Goal: Find specific page/section: Find specific page/section

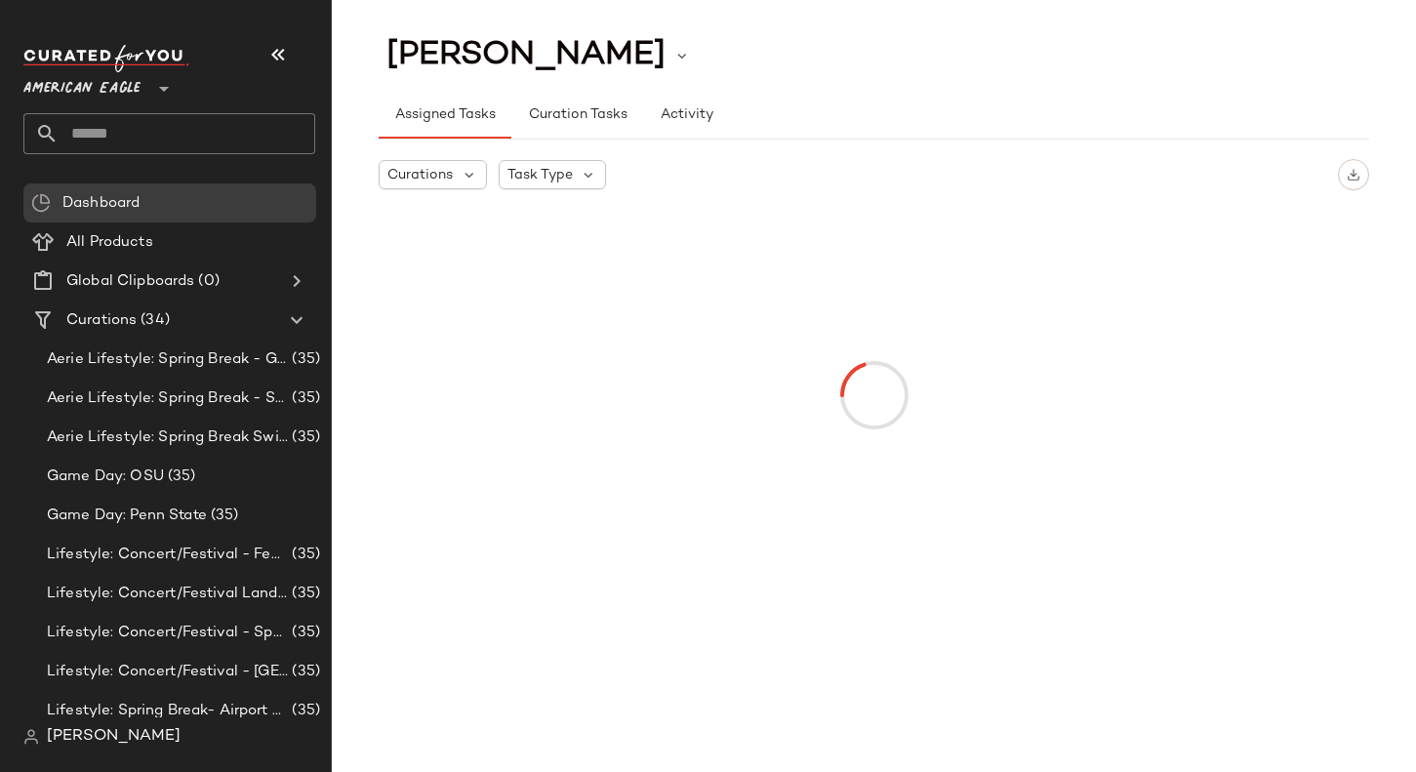
click at [109, 102] on div "American Eagle **" at bounding box center [169, 99] width 292 height 109
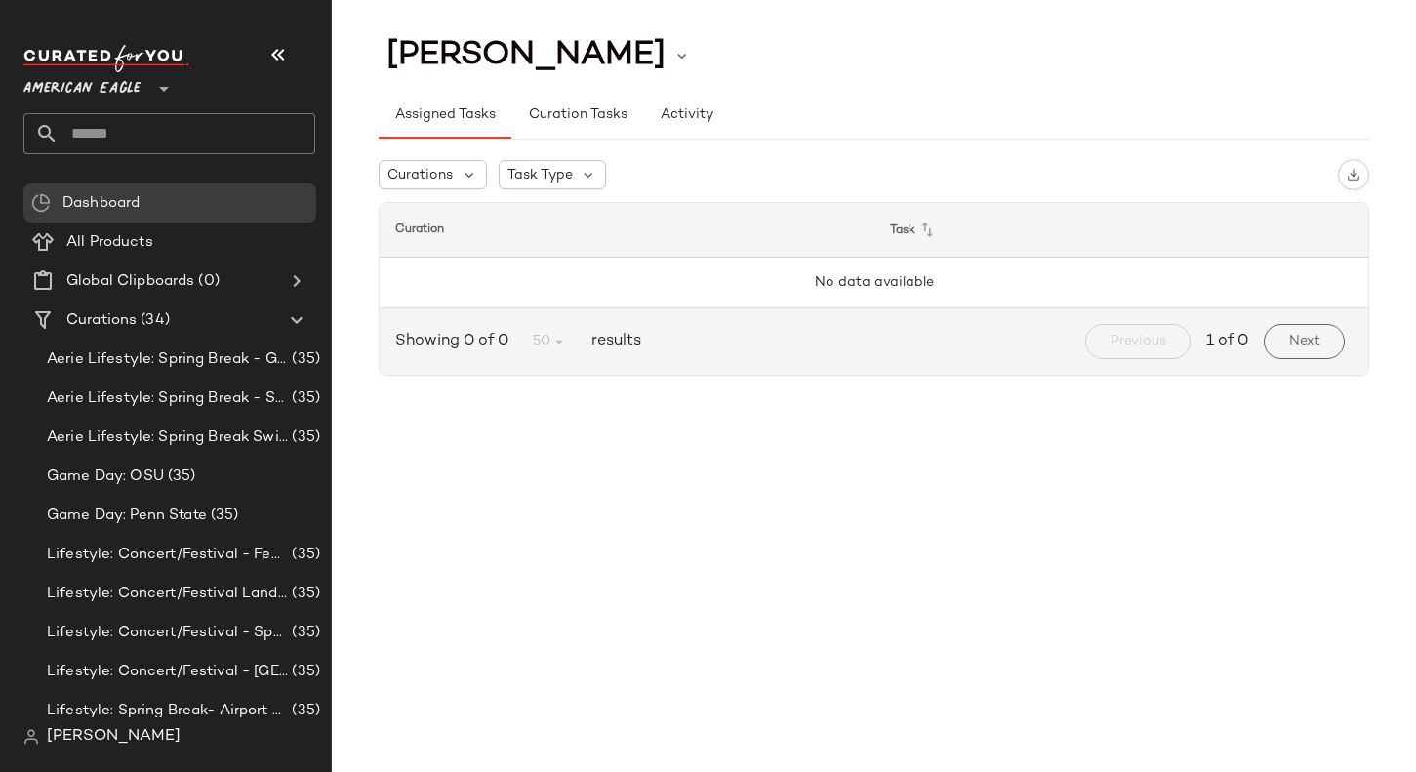
click at [108, 96] on span "American Eagle" at bounding box center [81, 83] width 117 height 35
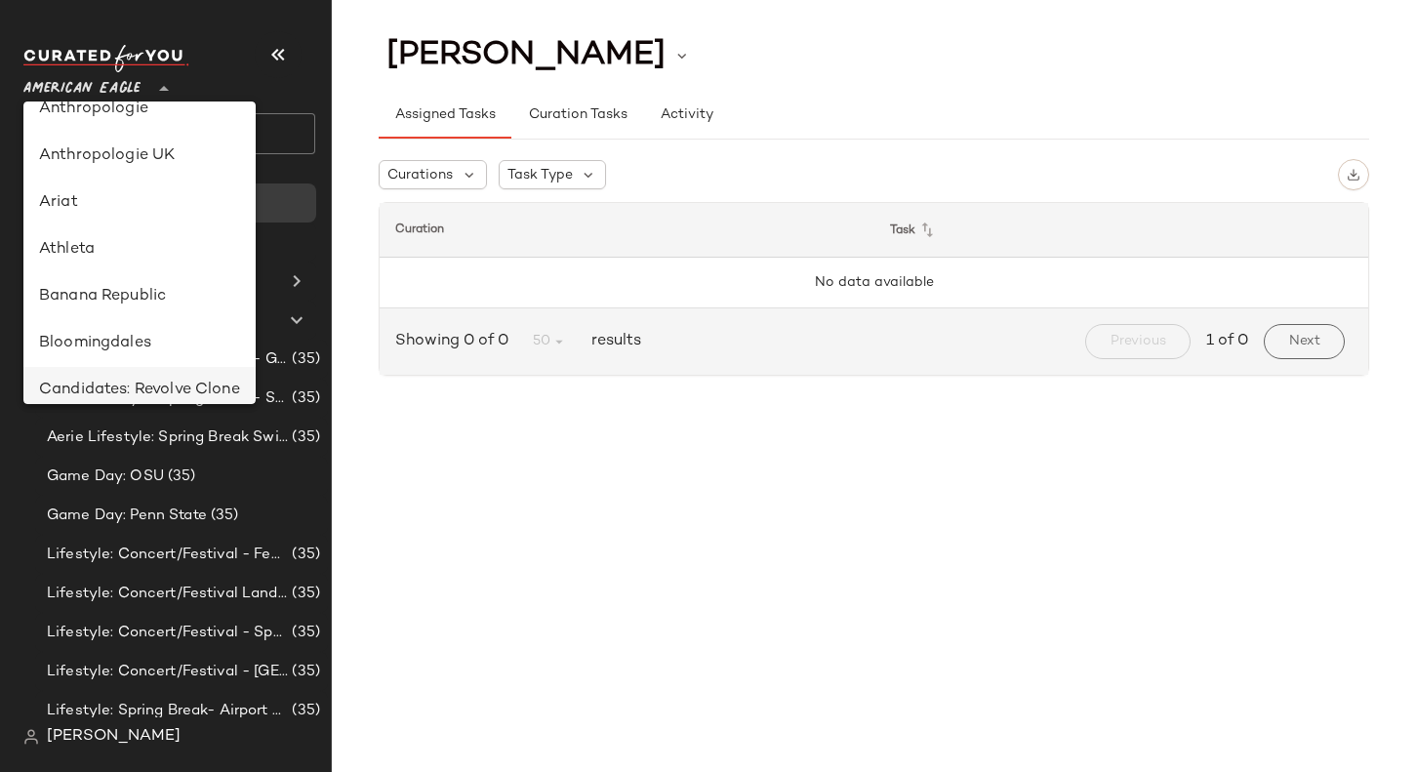
scroll to position [161, 0]
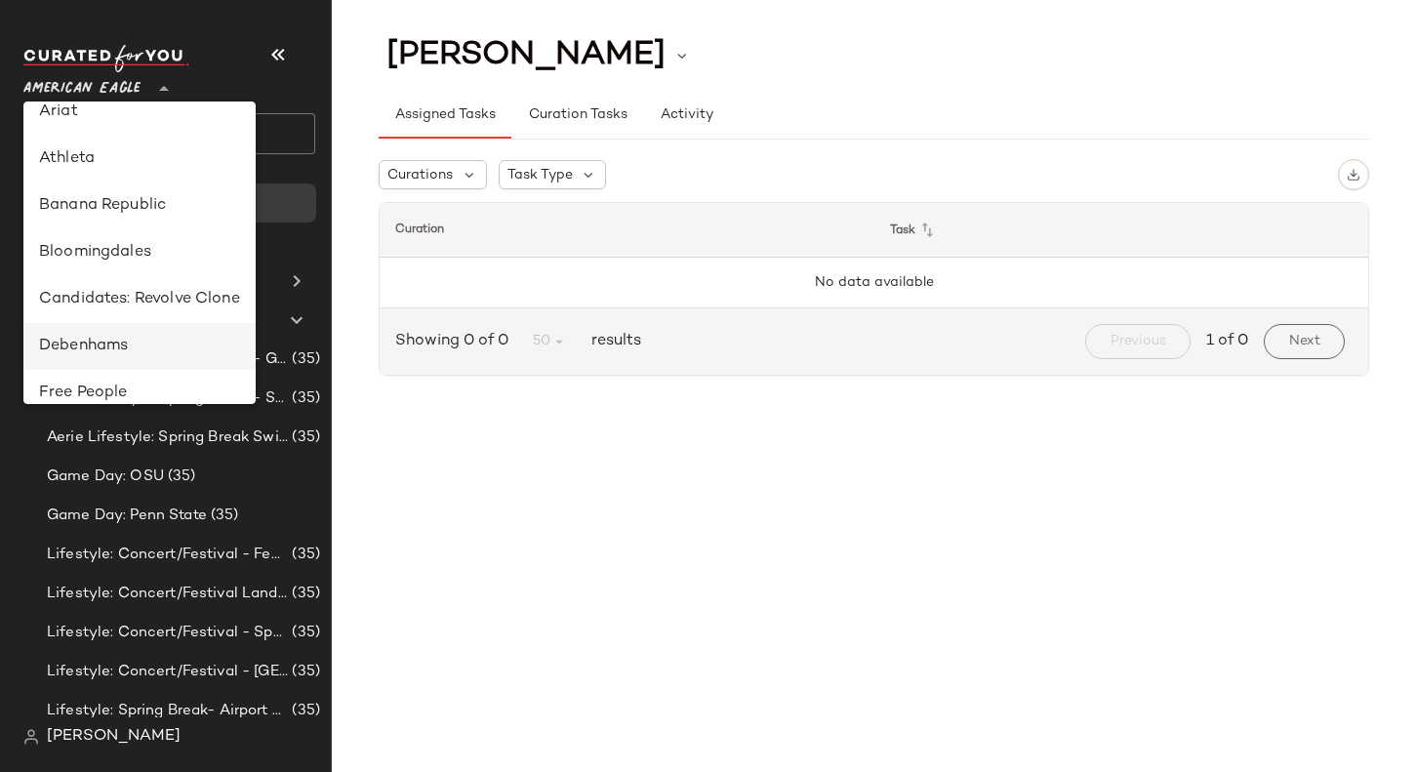
click at [113, 354] on div "Debenhams" at bounding box center [139, 346] width 201 height 23
type input "**"
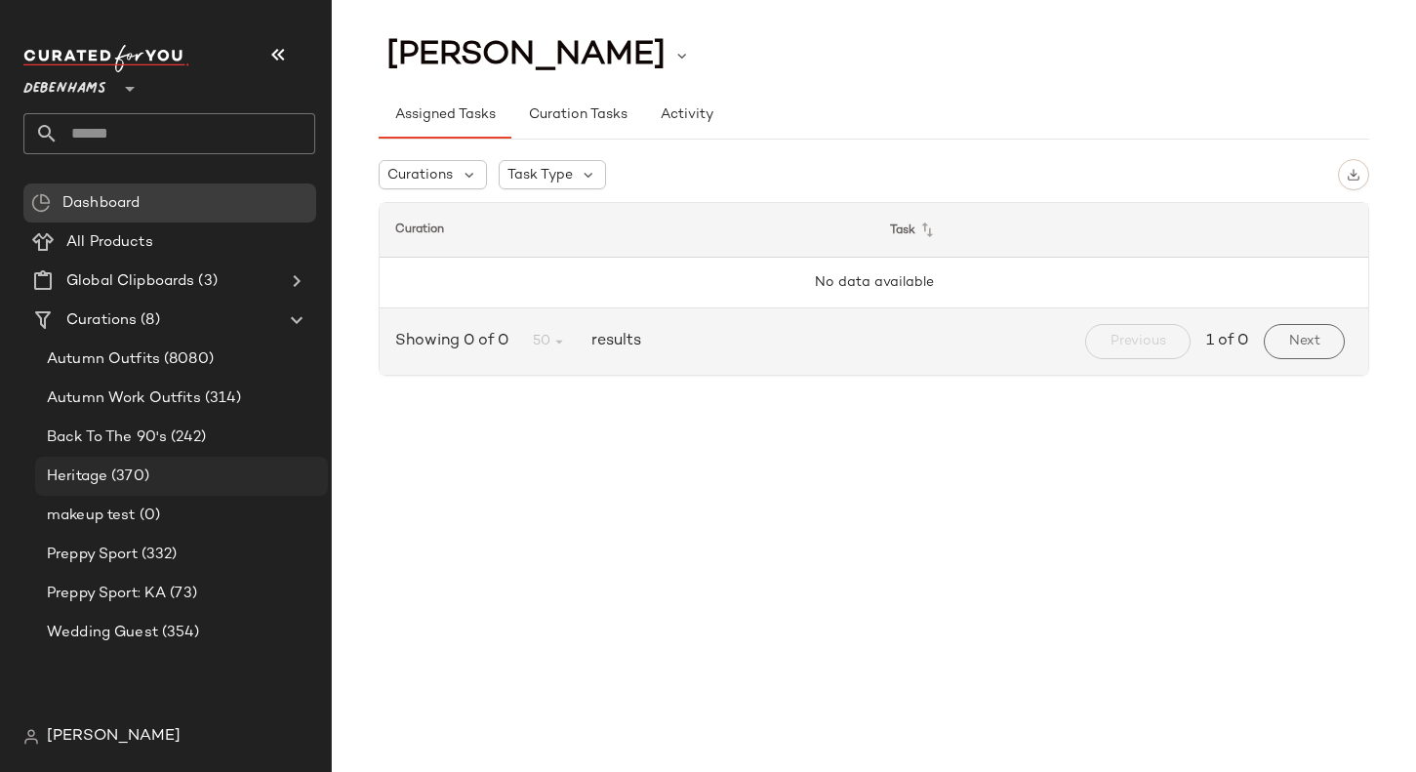
click at [150, 477] on div "Heritage (370)" at bounding box center [180, 476] width 279 height 22
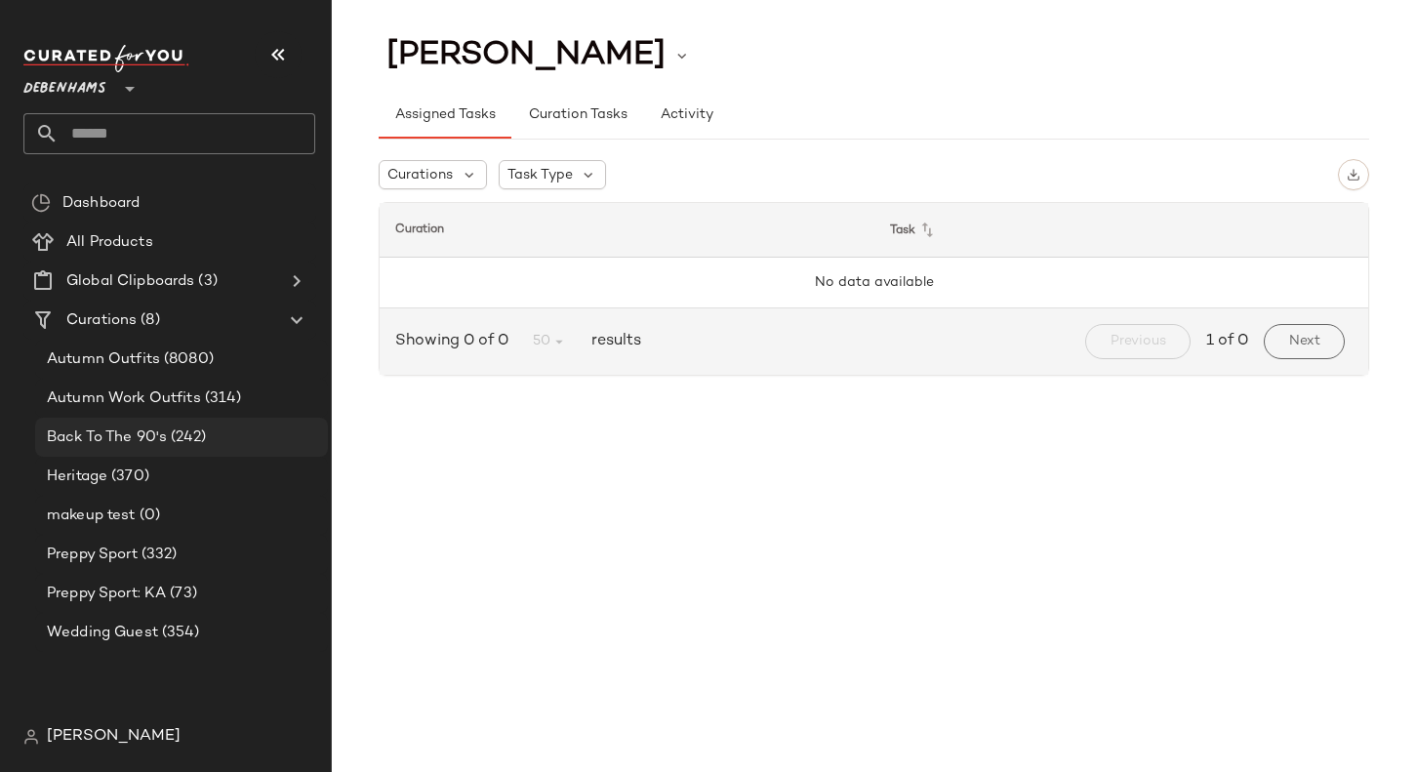
click at [154, 441] on span "Back To The 90's" at bounding box center [107, 437] width 120 height 22
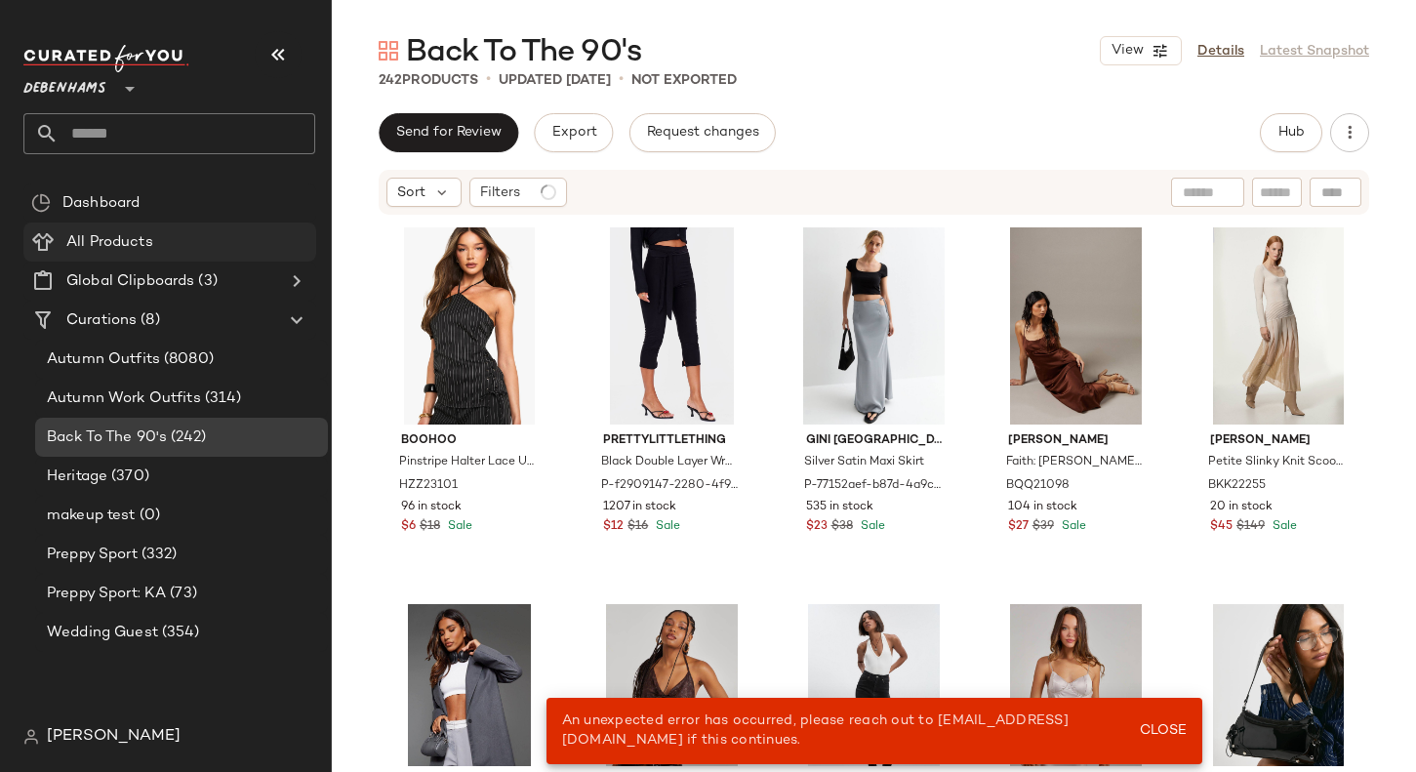
click at [128, 231] on span "All Products" at bounding box center [109, 242] width 87 height 22
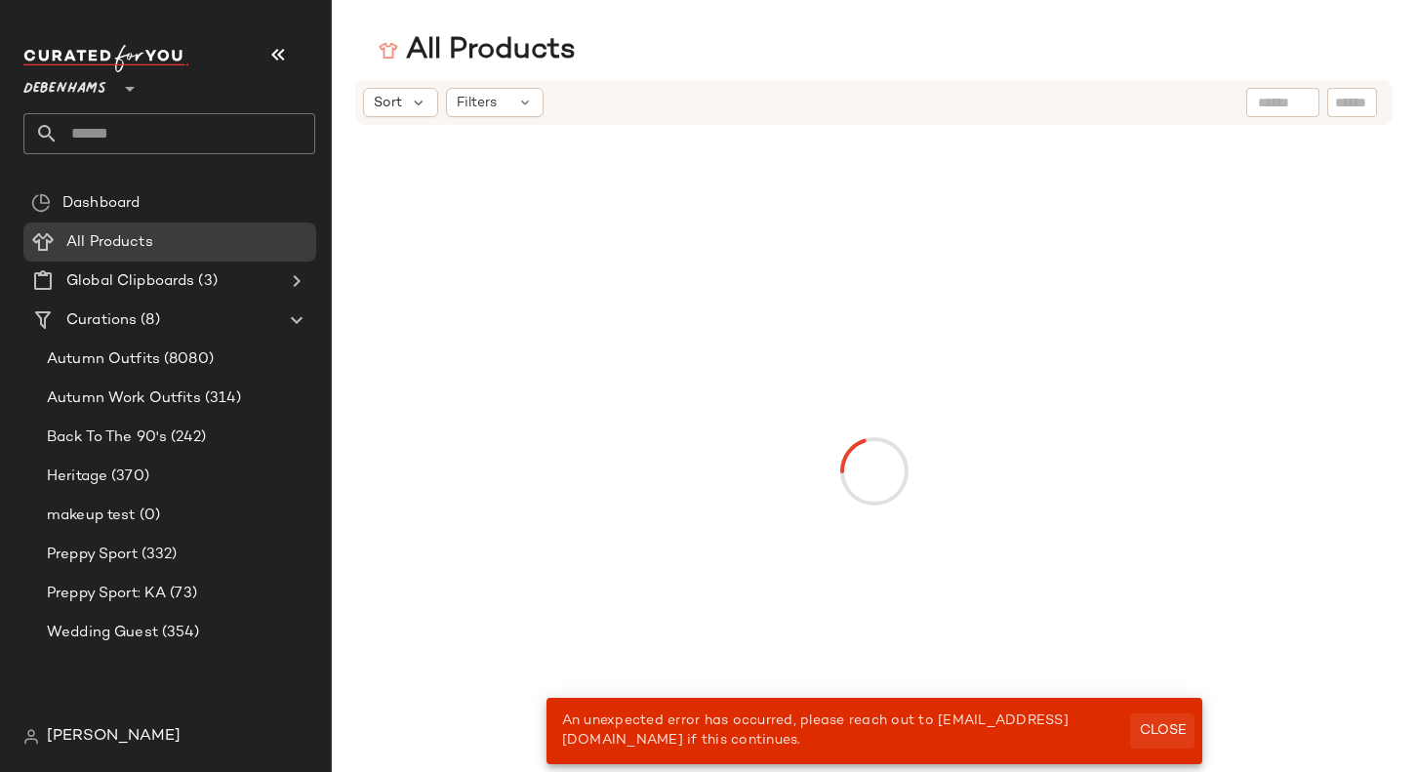
click at [1169, 729] on span "Close" at bounding box center [1162, 731] width 48 height 16
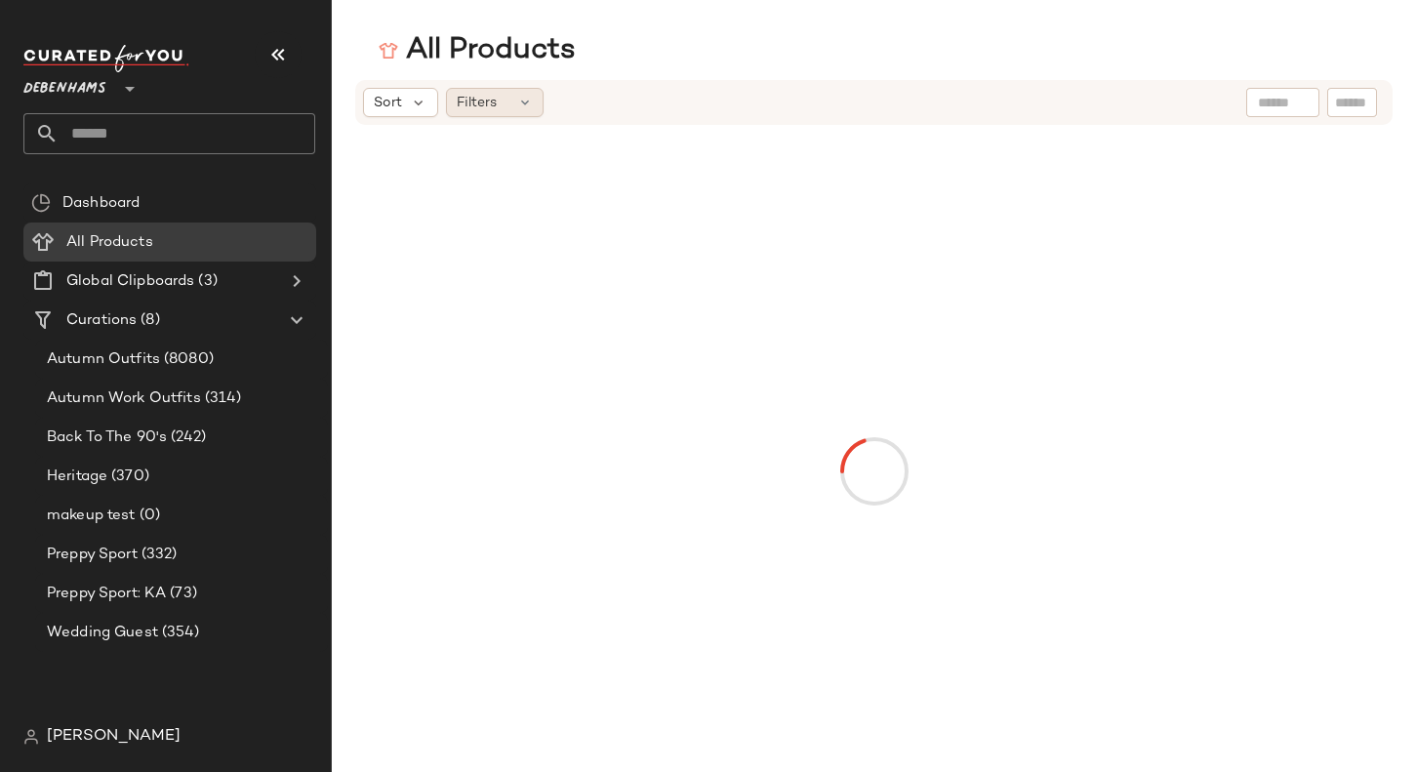
click at [503, 98] on div "Filters" at bounding box center [495, 102] width 98 height 29
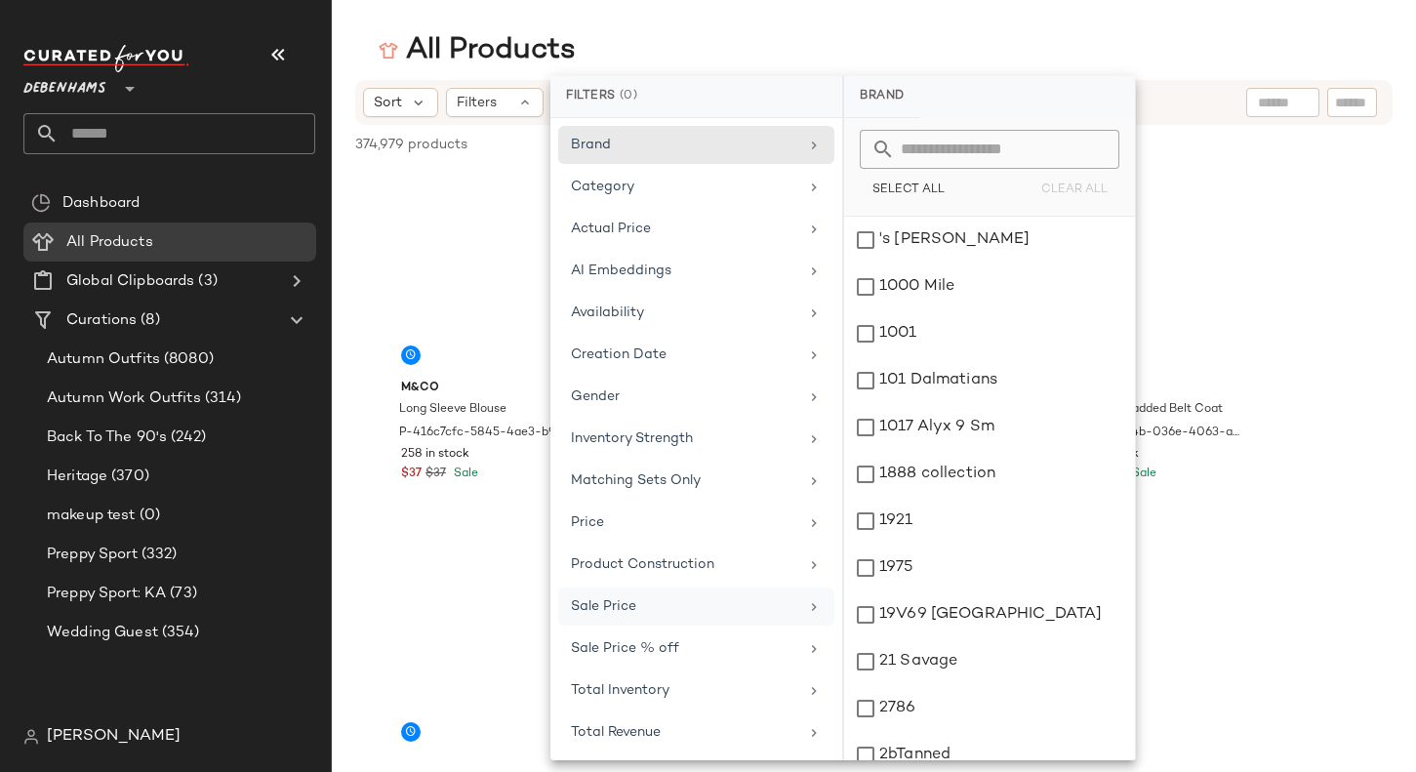
scroll to position [45, 0]
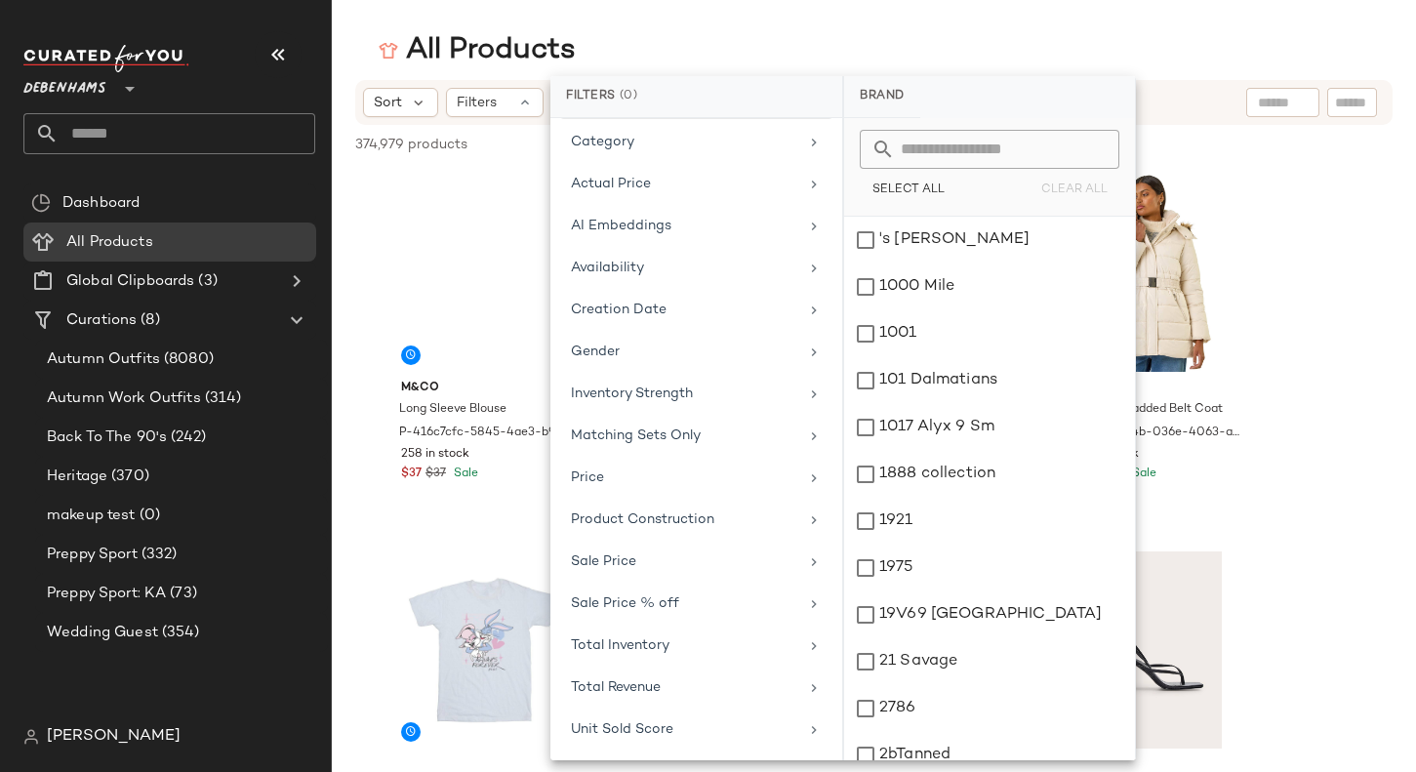
click at [844, 20] on main "All Products Sort Filters 374,979 products • 0 selected Deselect All M&Co Long …" at bounding box center [708, 386] width 1416 height 772
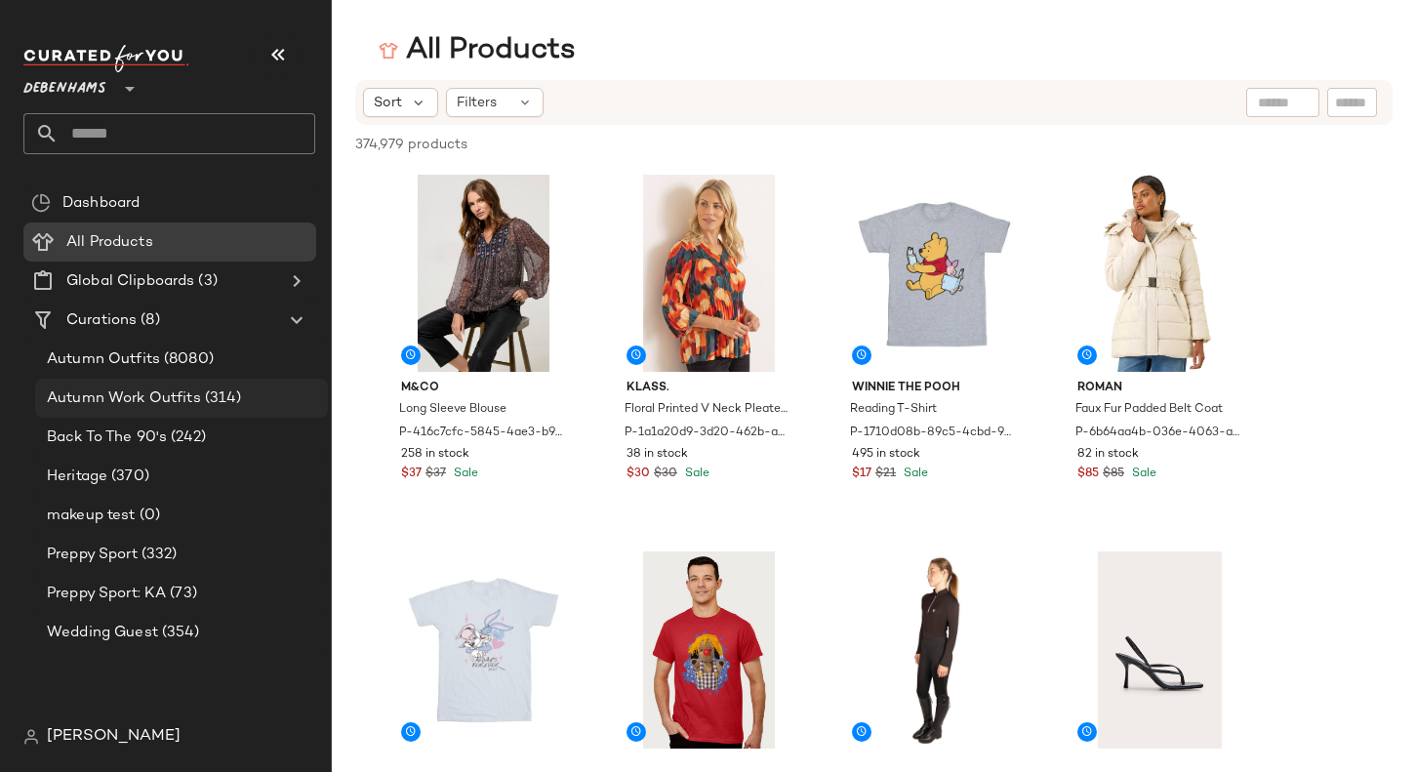
click at [164, 410] on div "Autumn Work Outfits (314)" at bounding box center [181, 398] width 293 height 39
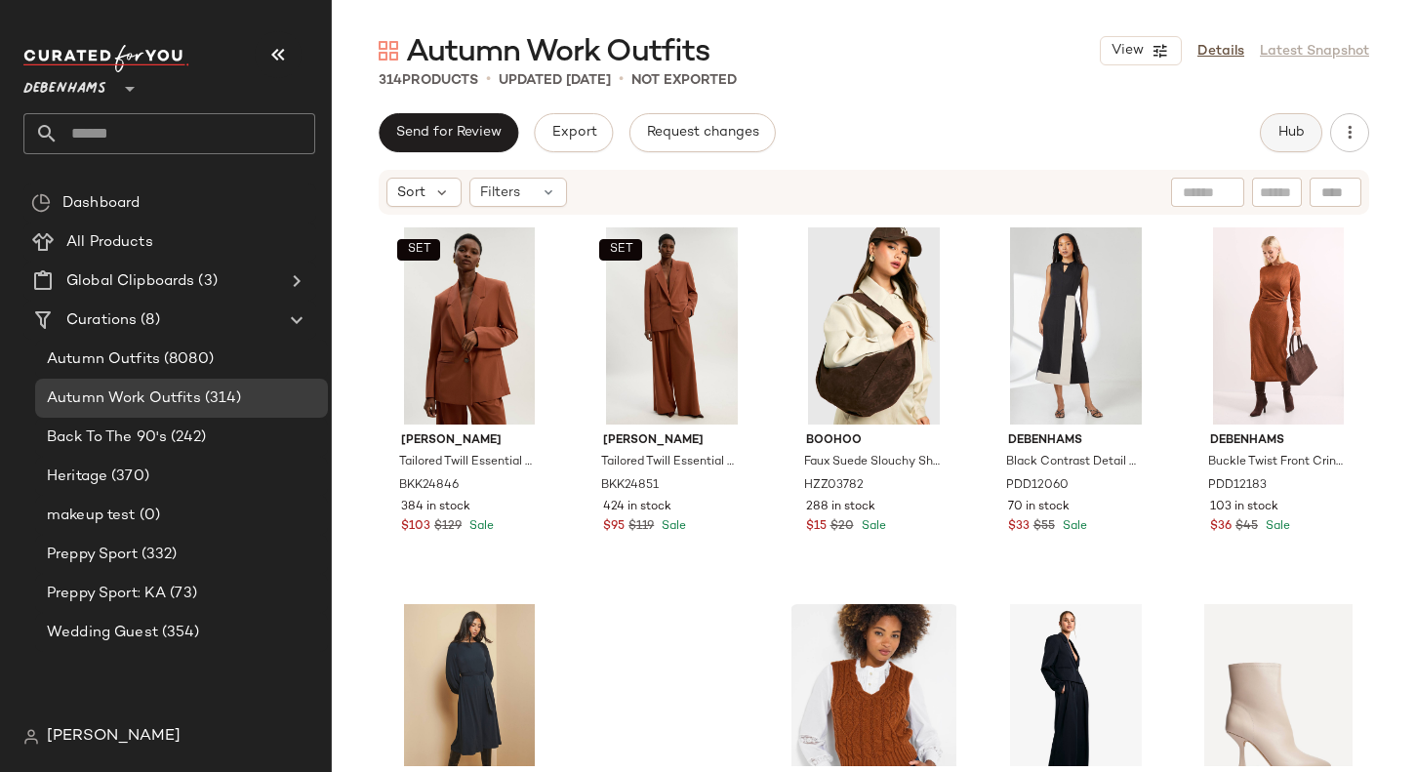
click at [1270, 149] on button "Hub" at bounding box center [1291, 132] width 62 height 39
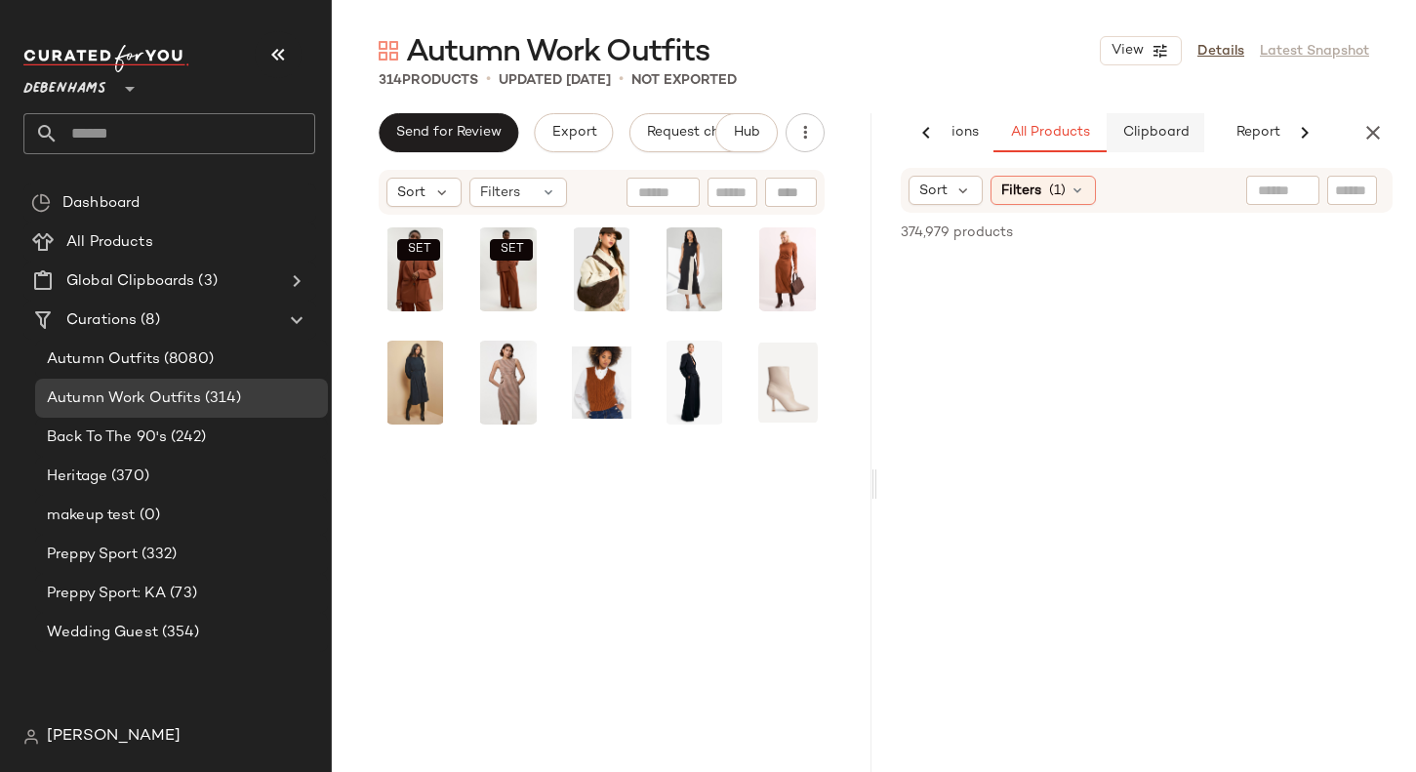
scroll to position [0, 130]
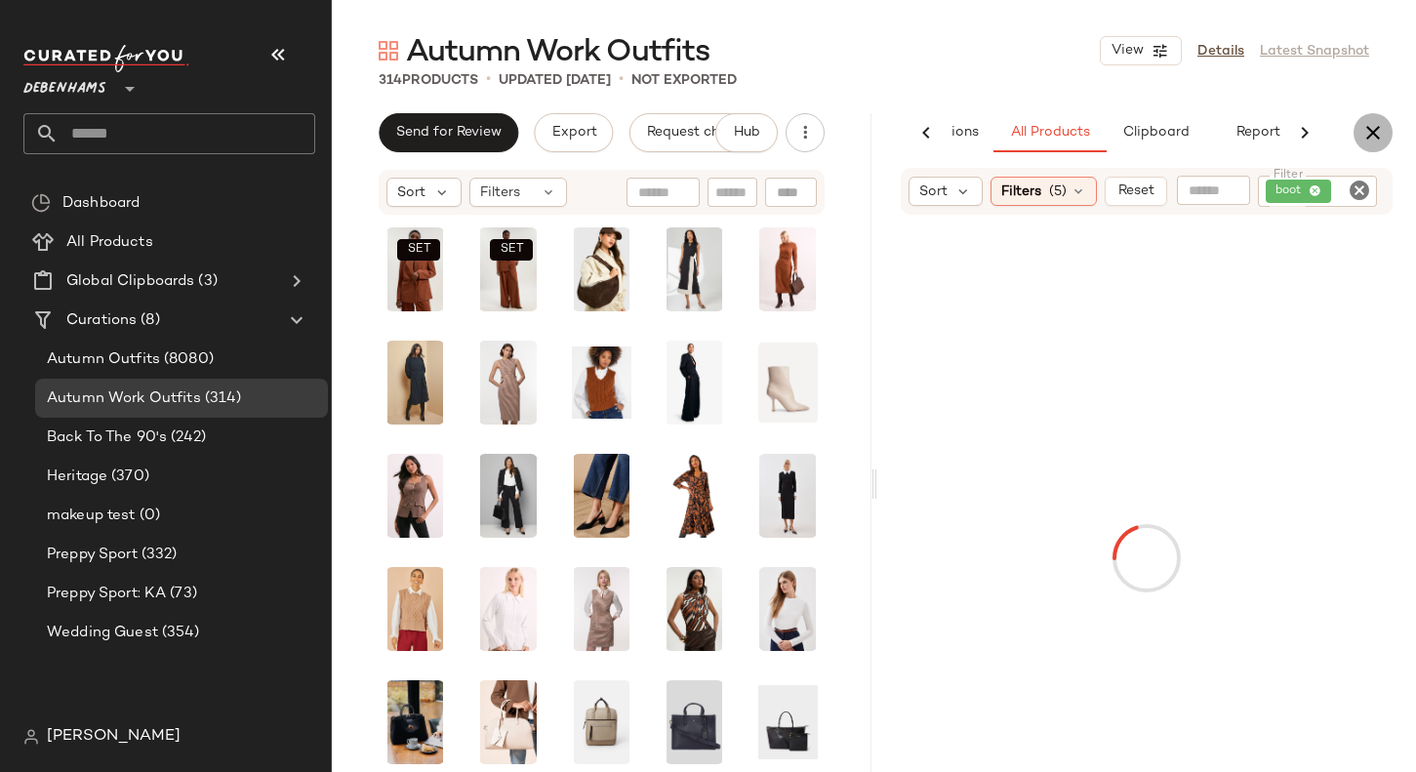
click at [1358, 134] on button "button" at bounding box center [1372, 132] width 39 height 39
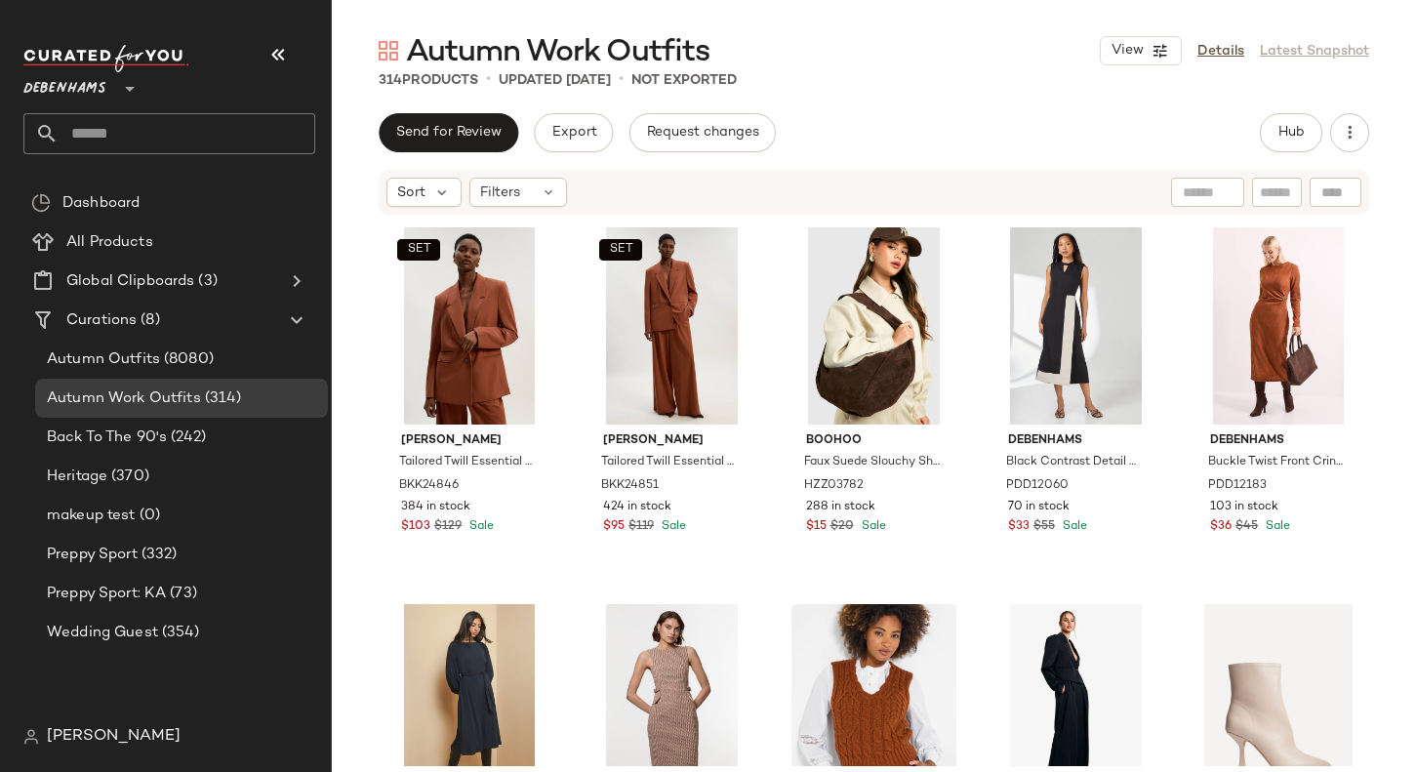
click at [573, 184] on div "Sort Filters" at bounding box center [746, 192] width 721 height 29
click at [560, 192] on div "Filters" at bounding box center [518, 192] width 98 height 29
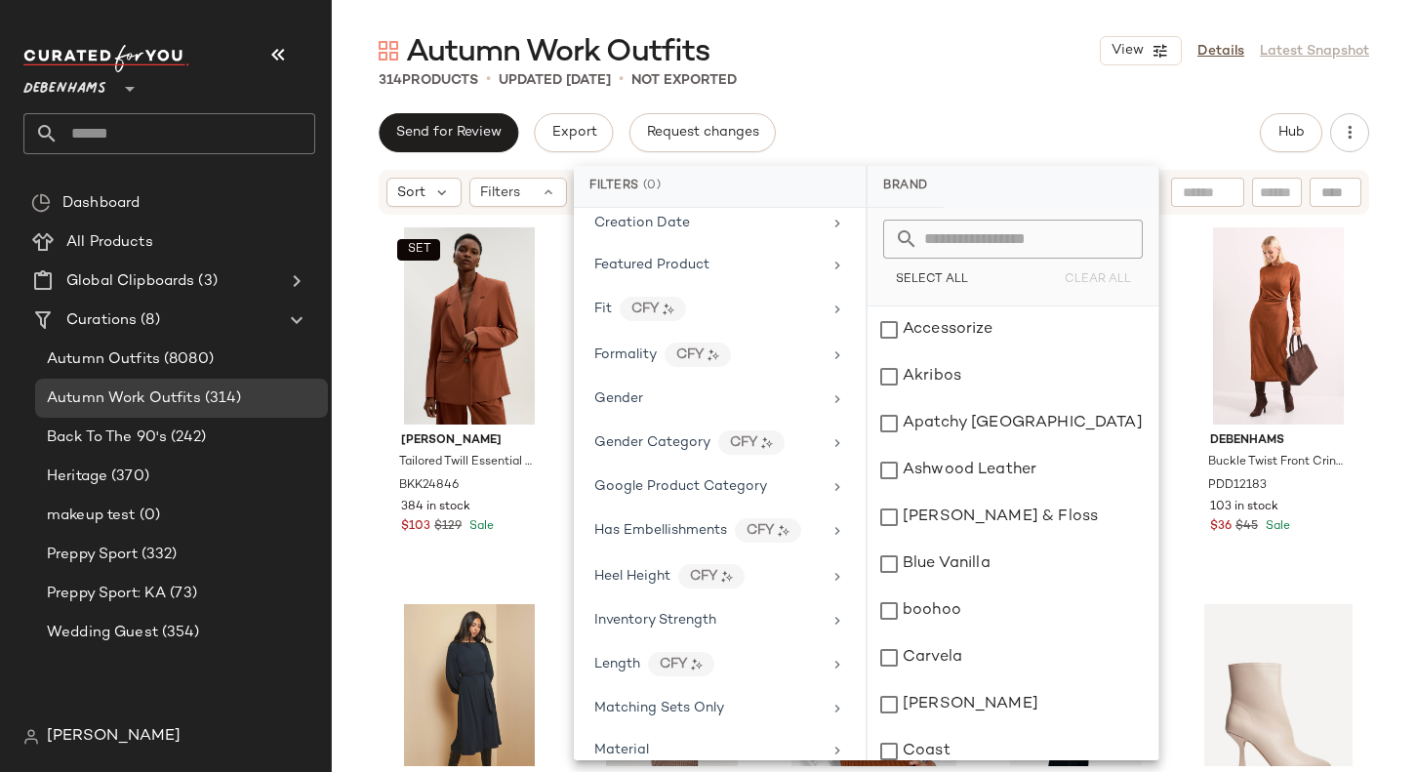
scroll to position [367, 0]
